Goal: Information Seeking & Learning: Check status

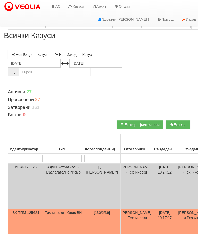
select select "5"
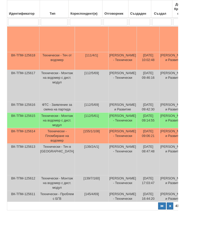
type input "1"
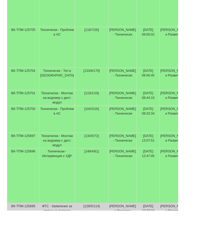
select select "1"
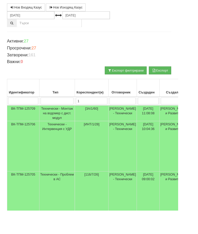
type input "1р"
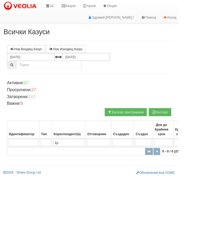
scroll to position [0, 0]
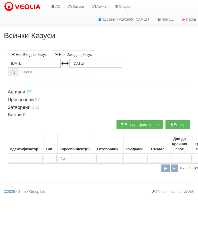
type input "1"
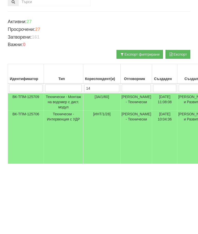
type input "144"
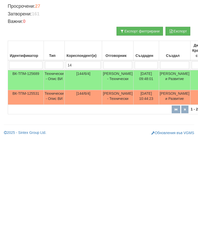
type input "1"
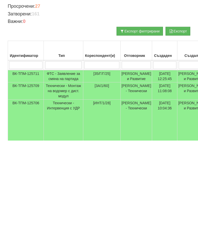
type input "[PERSON_NAME]"
type input "Ин"
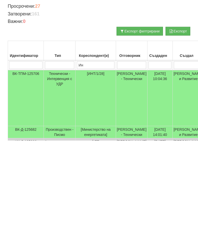
type input "Ин"
type input "Инт"
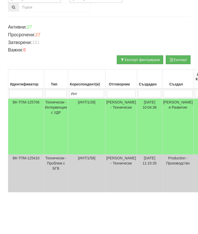
scroll to position [25, 1]
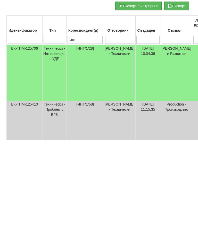
type input "Инт"
click at [110, 139] on td "[PERSON_NAME] - Технически" at bounding box center [119, 167] width 31 height 56
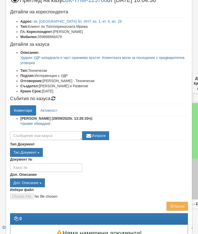
scroll to position [20, 0]
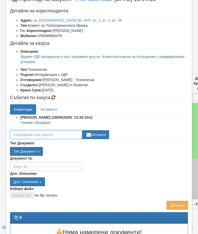
click at [61, 133] on textarea at bounding box center [46, 134] width 72 height 9
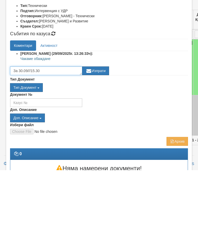
type textarea "За 30.09///15.30"
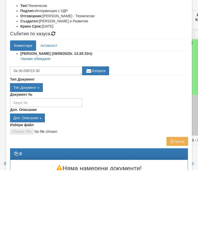
click at [104, 130] on button "Изпрати" at bounding box center [95, 134] width 27 height 9
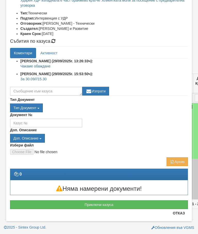
scroll to position [77, 0]
click at [184, 217] on button "Отказ" at bounding box center [179, 213] width 18 height 8
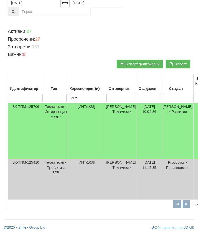
click at [94, 96] on input "Инт" at bounding box center [86, 98] width 35 height 8
type input "[PERSON_NAME]"
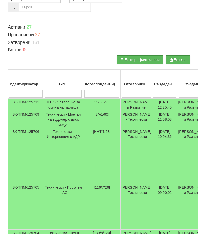
type input "1"
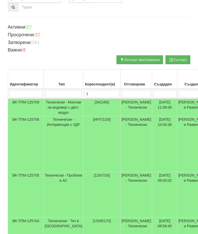
type input "14"
type input "144"
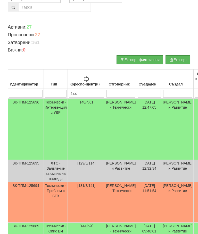
type input "144"
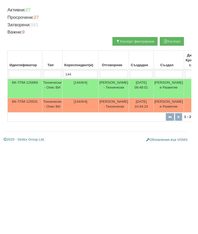
scroll to position [8, 35]
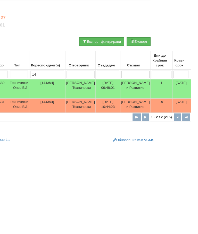
type input "1"
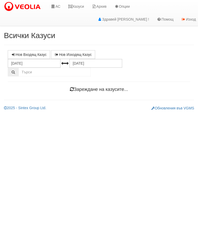
scroll to position [0, 2]
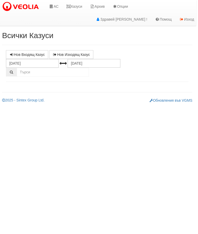
select select "10"
select select "1"
